Goal: Information Seeking & Learning: Check status

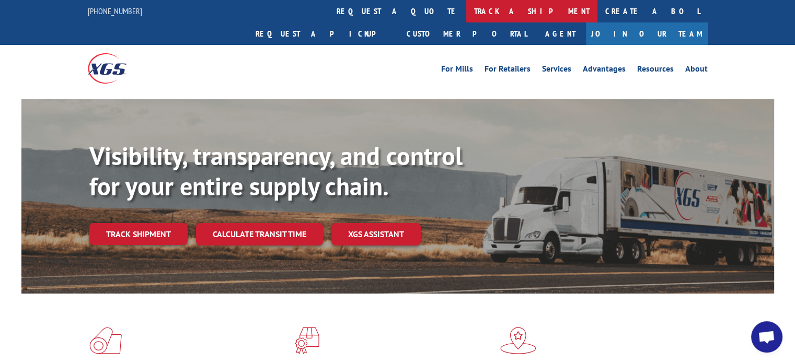
click at [466, 8] on link "track a shipment" at bounding box center [531, 11] width 131 height 22
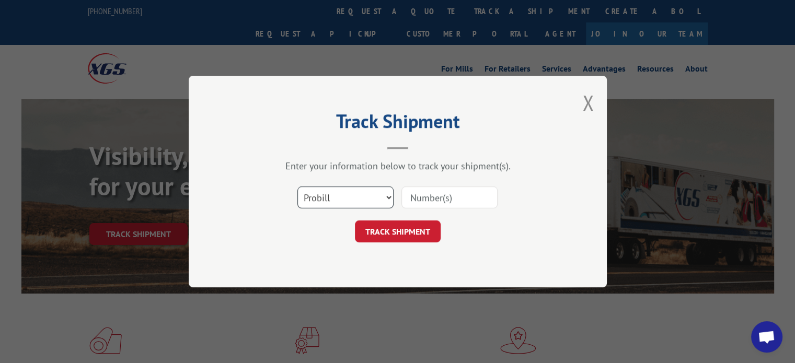
drag, startPoint x: 366, startPoint y: 190, endPoint x: 347, endPoint y: 207, distance: 25.2
click at [366, 190] on select "Select category... Probill BOL PO" at bounding box center [346, 198] width 96 height 22
select select "bol"
click at [298, 187] on select "Select category... Probill BOL PO" at bounding box center [346, 198] width 96 height 22
click at [436, 200] on input at bounding box center [450, 198] width 96 height 22
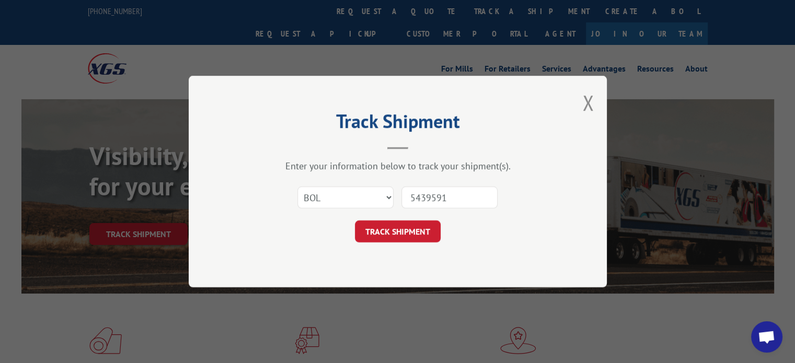
type input "54395911"
click button "TRACK SHIPMENT" at bounding box center [398, 232] width 86 height 22
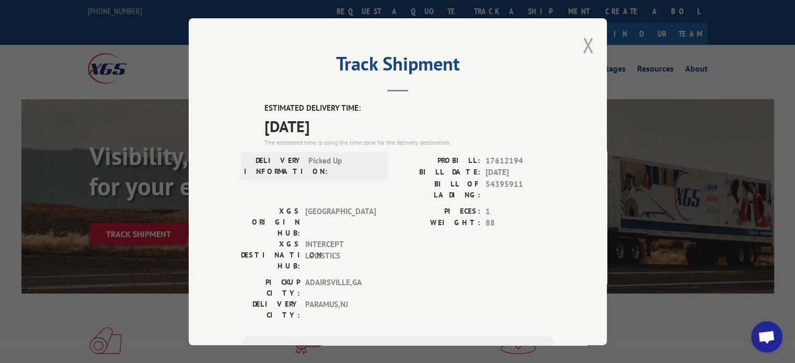
click at [585, 40] on button "Close modal" at bounding box center [589, 45] width 12 height 28
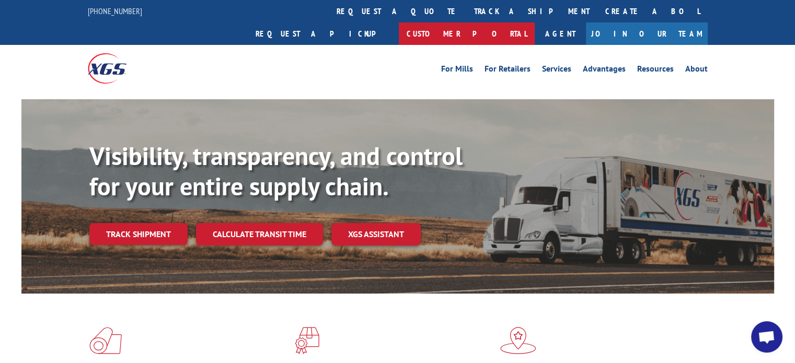
click at [535, 22] on link "Customer Portal" at bounding box center [467, 33] width 136 height 22
